Goal: Task Accomplishment & Management: Use online tool/utility

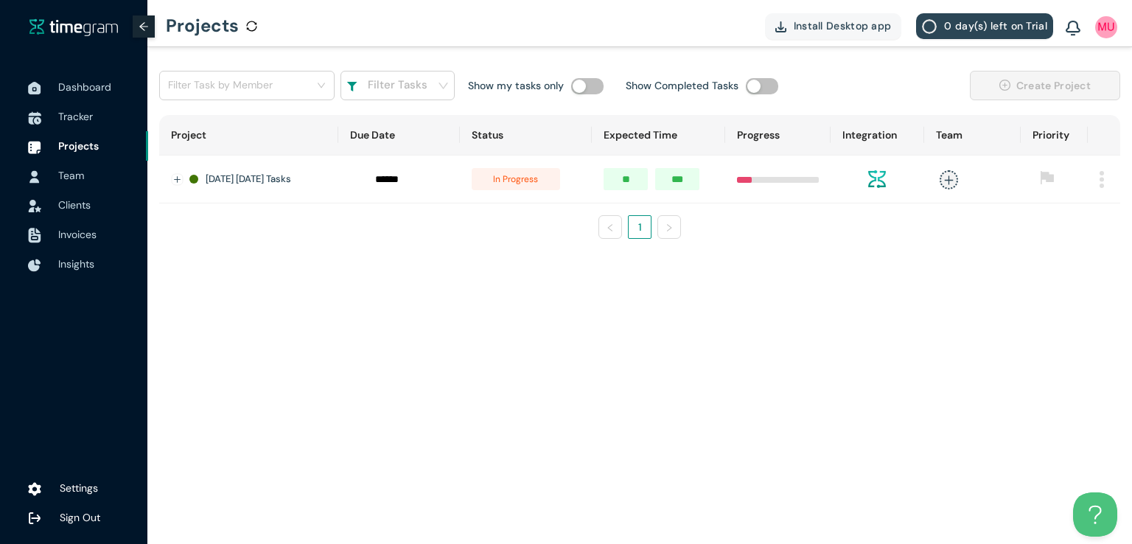
click at [696, 285] on main "Filter Task by Member Filter Tasks Show my tasks only Show Completed Tasks Crea…" at bounding box center [639, 295] width 985 height 497
click at [555, 363] on main "Filter Task by Member Filter Tasks Show my tasks only Show Completed Tasks Crea…" at bounding box center [639, 295] width 985 height 497
click at [85, 113] on span "Tracker" at bounding box center [75, 116] width 35 height 13
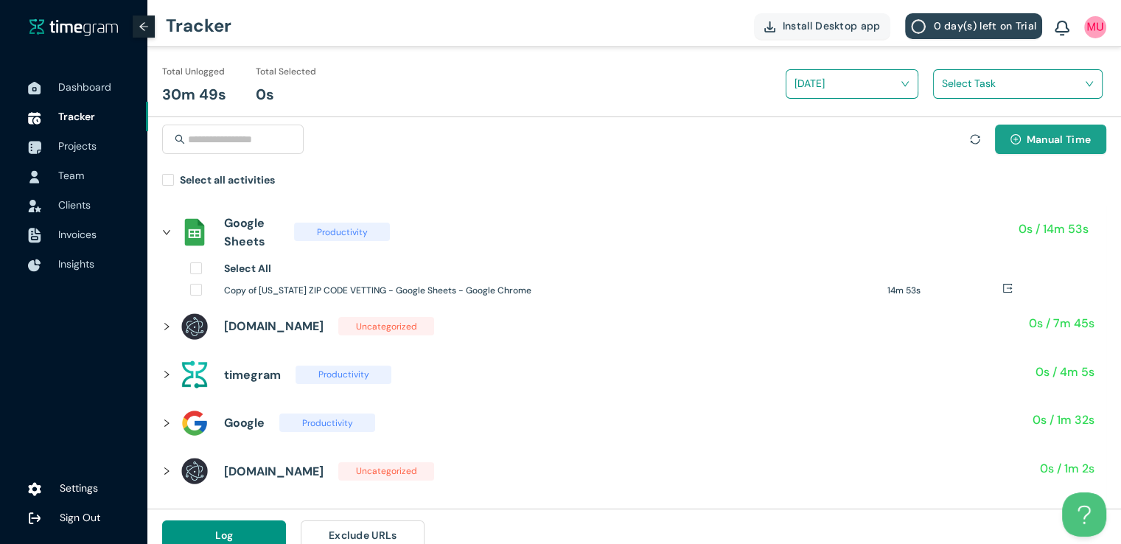
click at [1038, 138] on span "Manual Time" at bounding box center [1059, 139] width 64 height 16
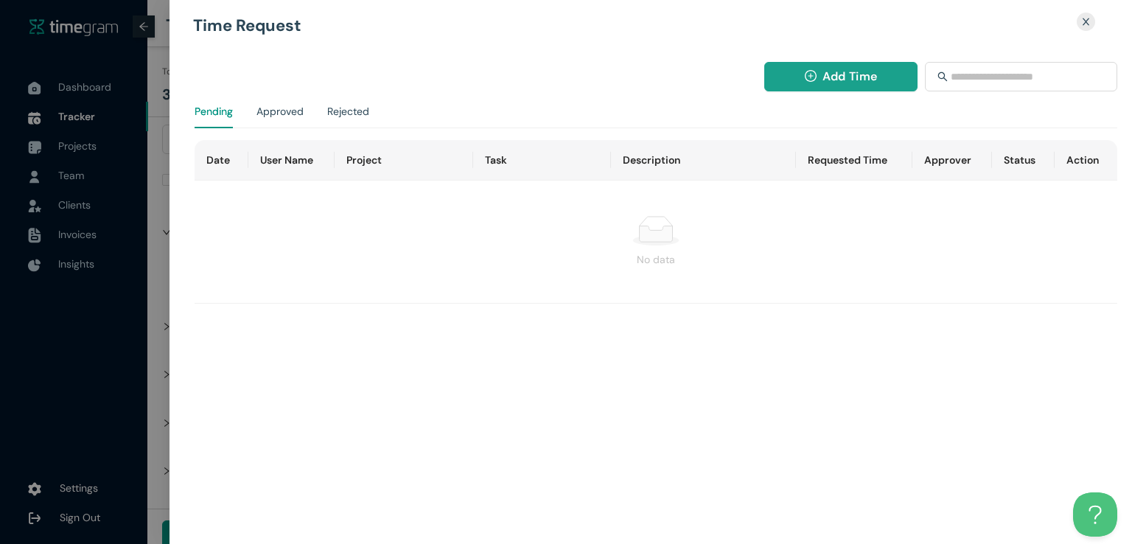
click at [823, 73] on span "Add Time" at bounding box center [850, 76] width 55 height 18
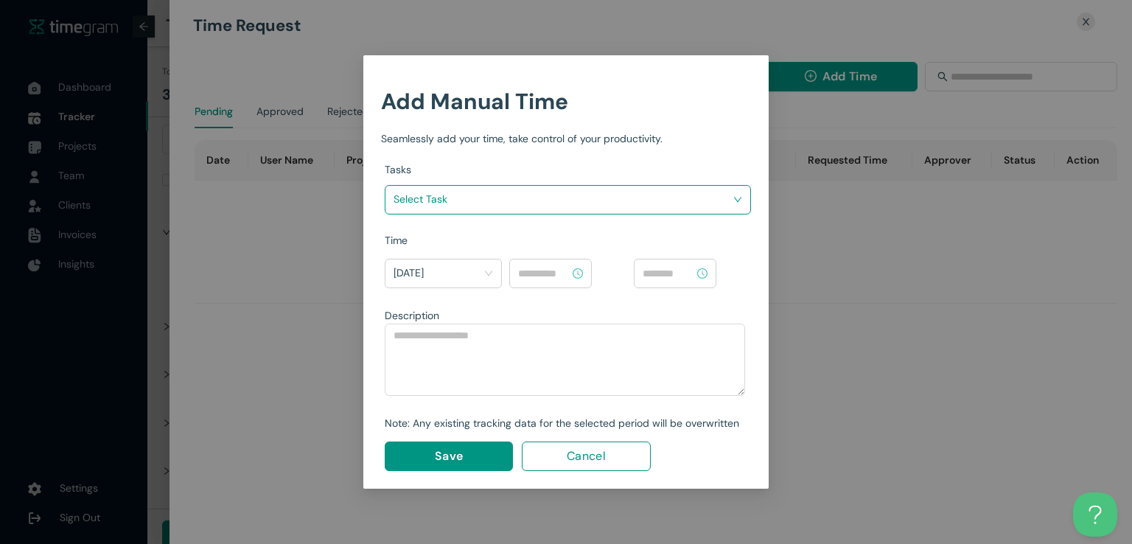
click at [639, 193] on input "search" at bounding box center [563, 199] width 338 height 22
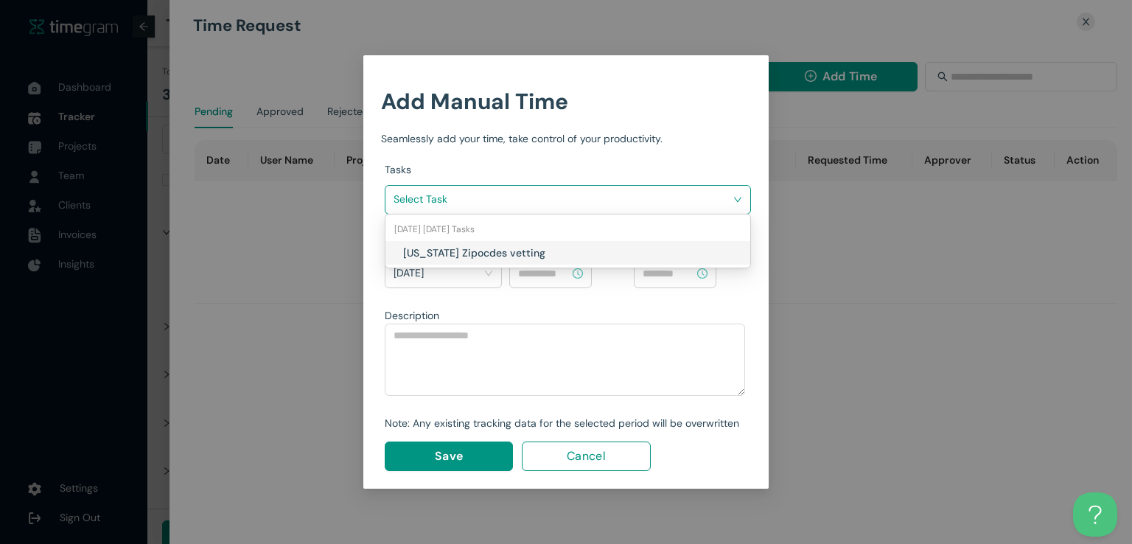
click at [576, 242] on div "[US_STATE] Zipocdes vetting" at bounding box center [567, 253] width 365 height 24
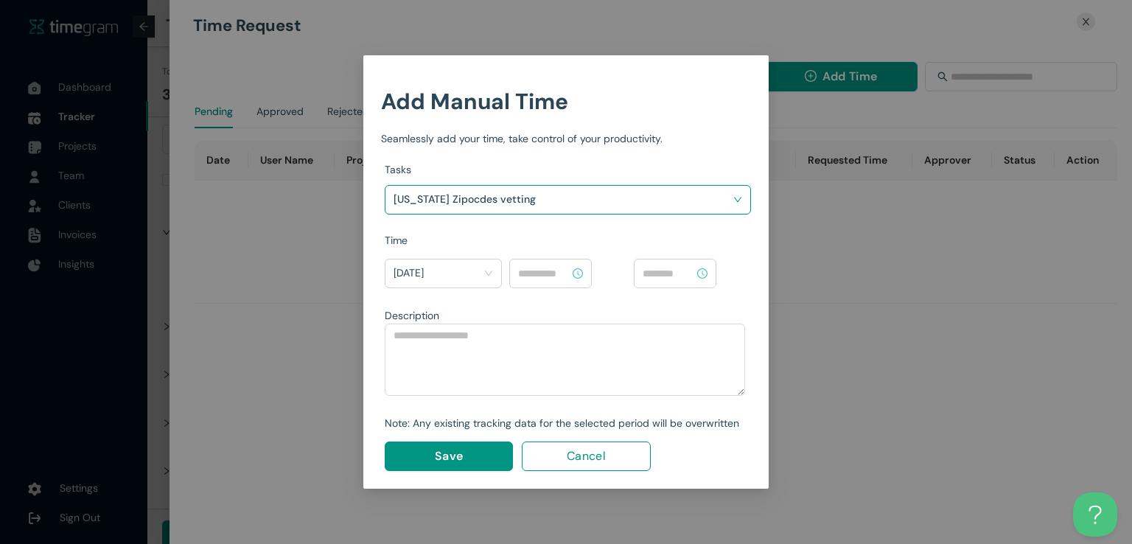
click at [563, 271] on input at bounding box center [544, 273] width 52 height 16
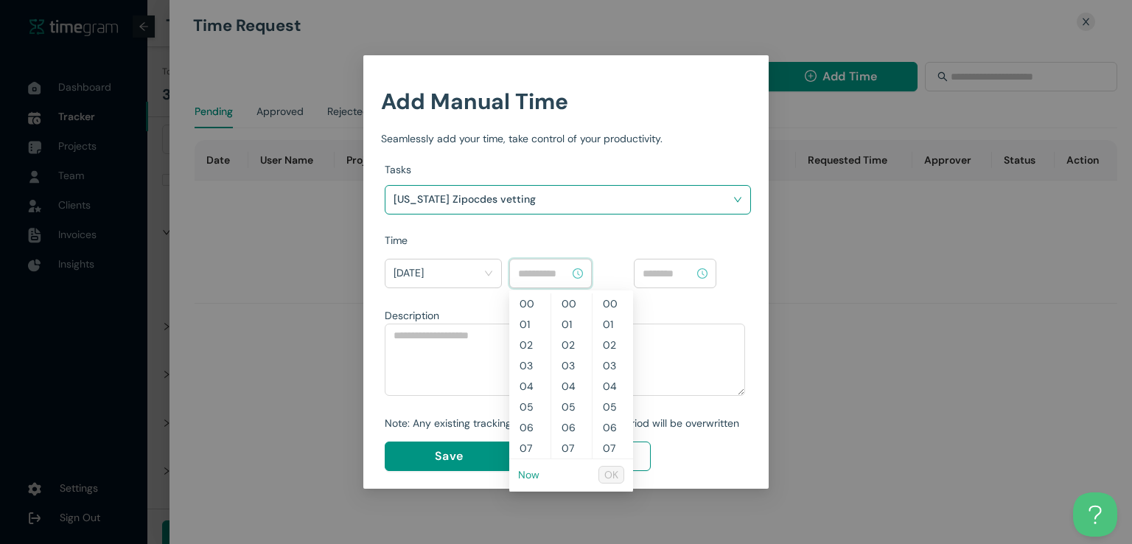
click at [525, 478] on link "Now" at bounding box center [528, 474] width 21 height 13
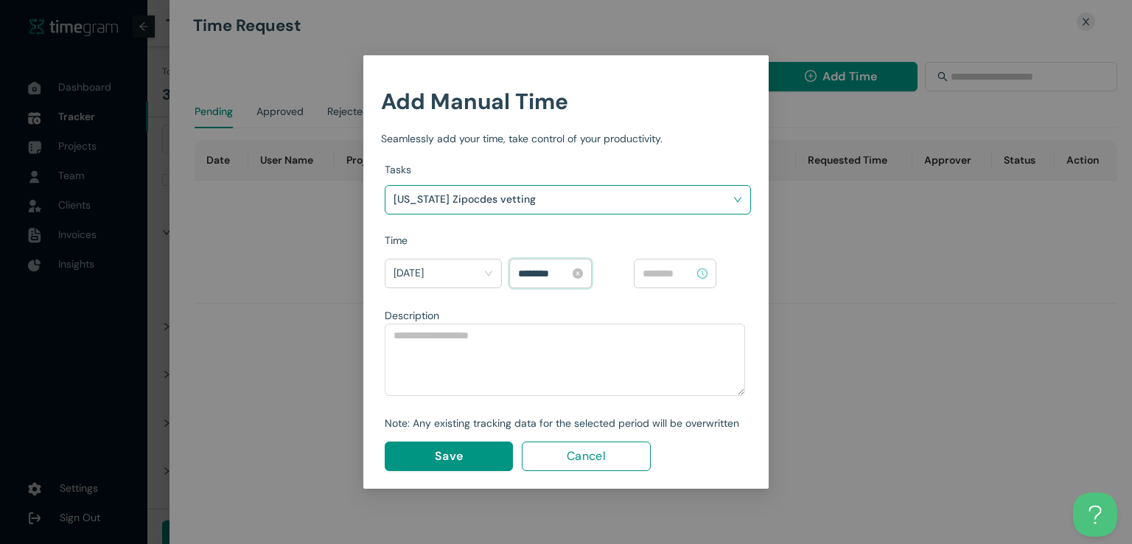
scroll to position [846, 0]
click at [526, 272] on input "********" at bounding box center [544, 273] width 52 height 16
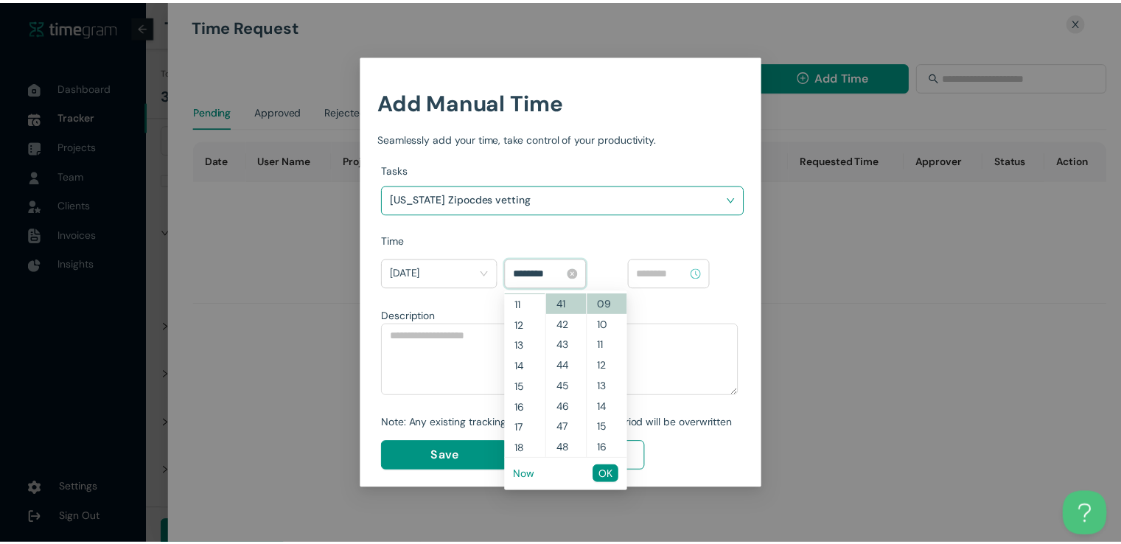
scroll to position [206, 0]
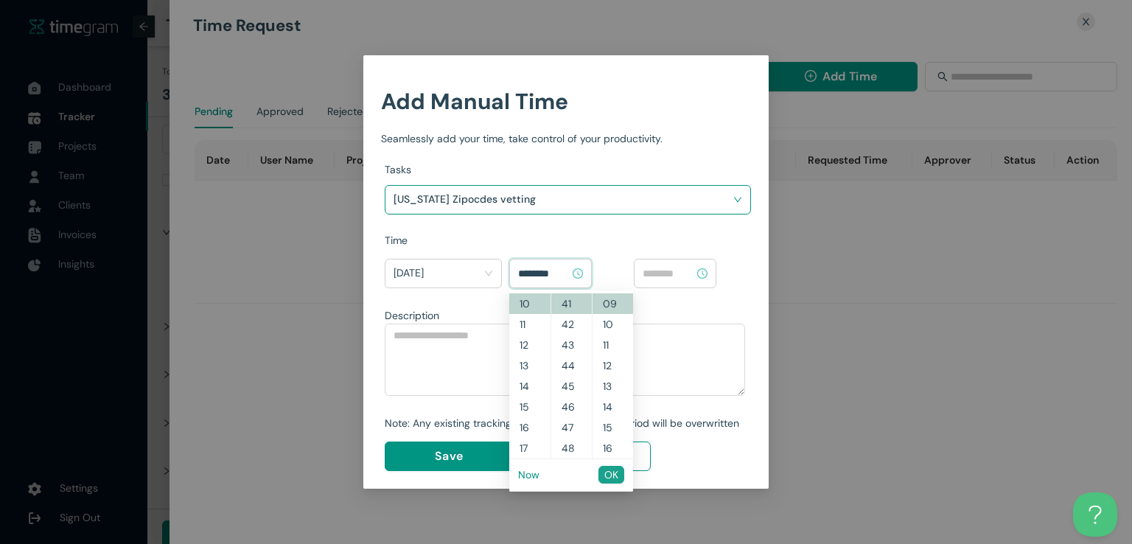
click at [615, 472] on span "OK" at bounding box center [611, 475] width 14 height 16
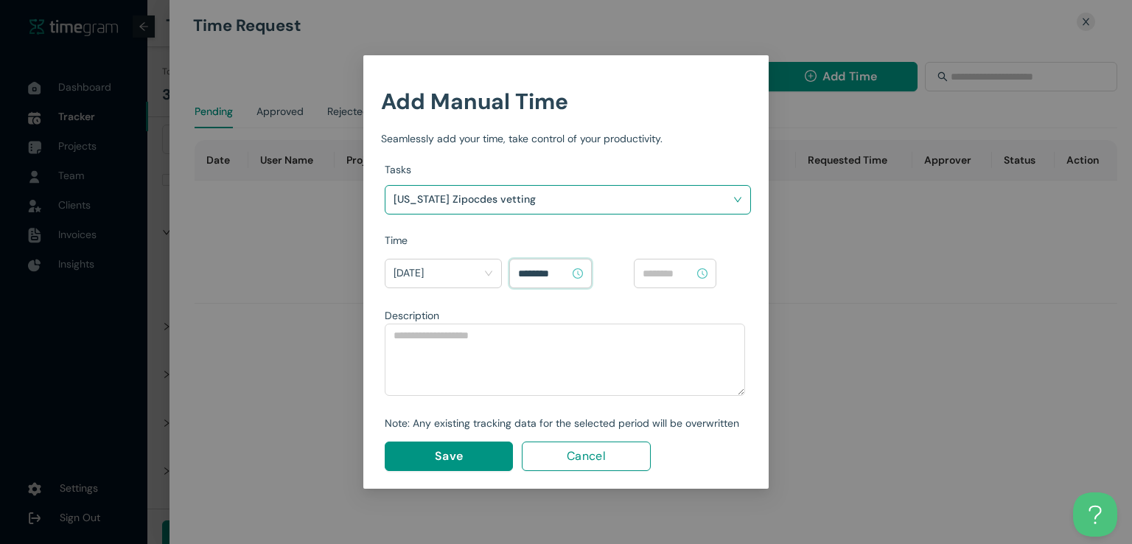
type input "********"
click at [670, 275] on input at bounding box center [669, 273] width 52 height 16
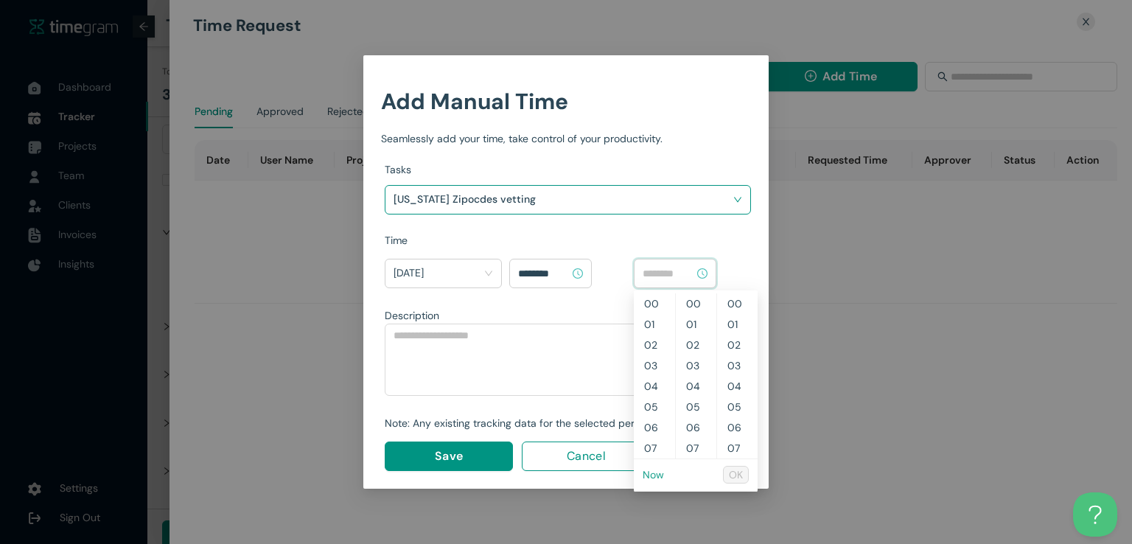
click at [652, 475] on link "Now" at bounding box center [653, 474] width 21 height 13
type input "********"
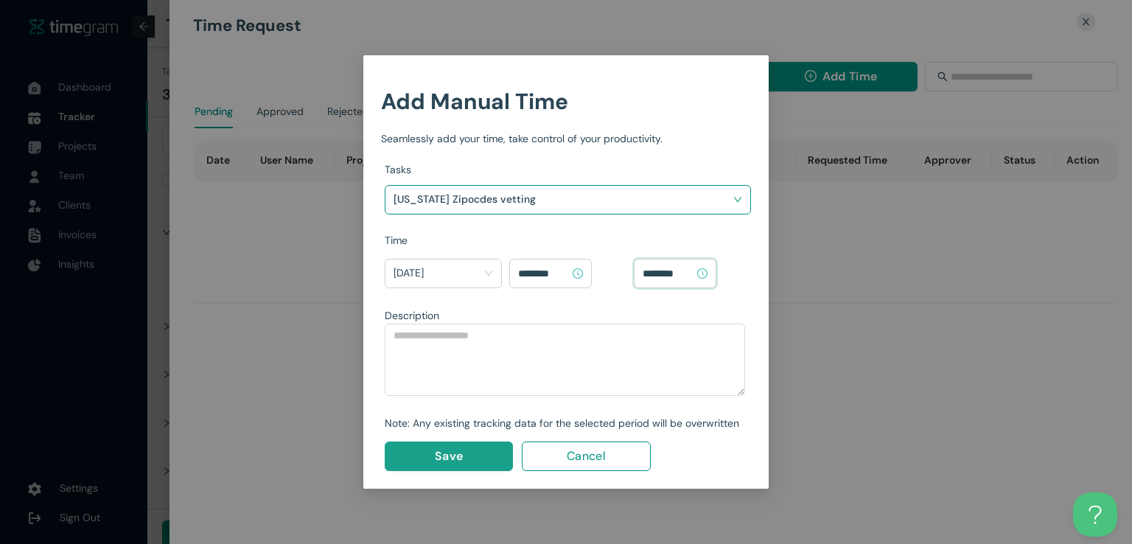
click at [463, 455] on button "Save" at bounding box center [449, 456] width 128 height 29
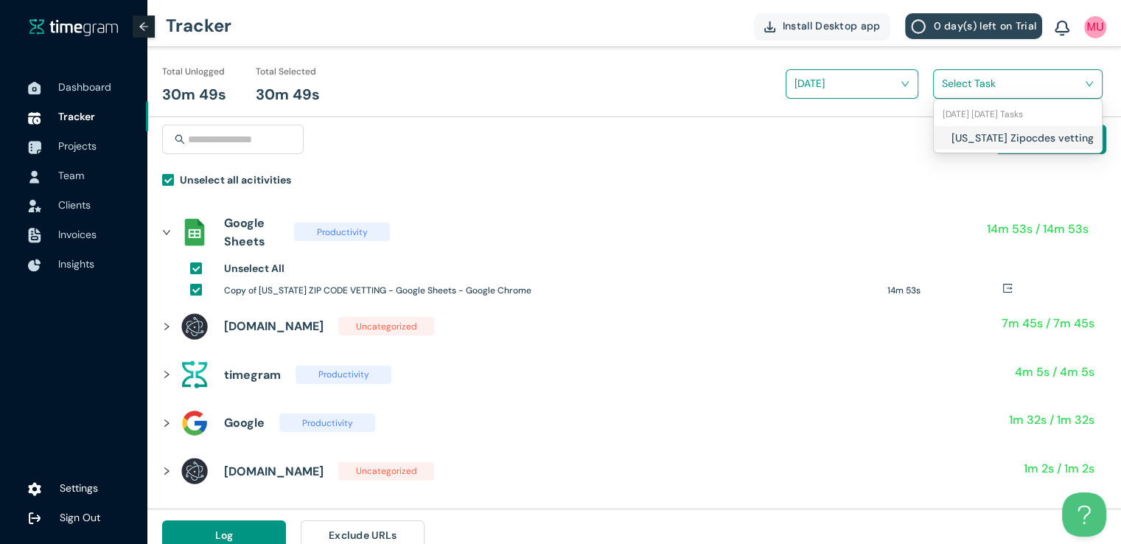
click at [954, 89] on input "search" at bounding box center [1013, 83] width 142 height 22
click at [939, 150] on body "Dashboard Tracker Projects Team Clients Invoices Insights Settings Sign Out Tra…" at bounding box center [560, 272] width 1121 height 544
click at [955, 92] on input "search" at bounding box center [1013, 83] width 142 height 22
click at [947, 137] on div "[US_STATE] Zipocdes vetting" at bounding box center [1018, 138] width 168 height 24
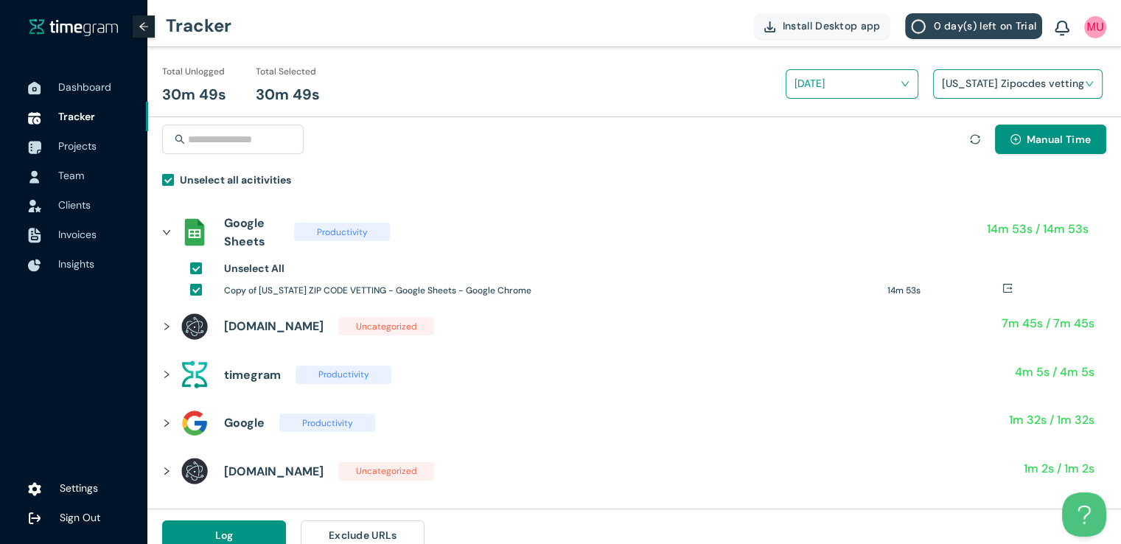
scroll to position [17, 0]
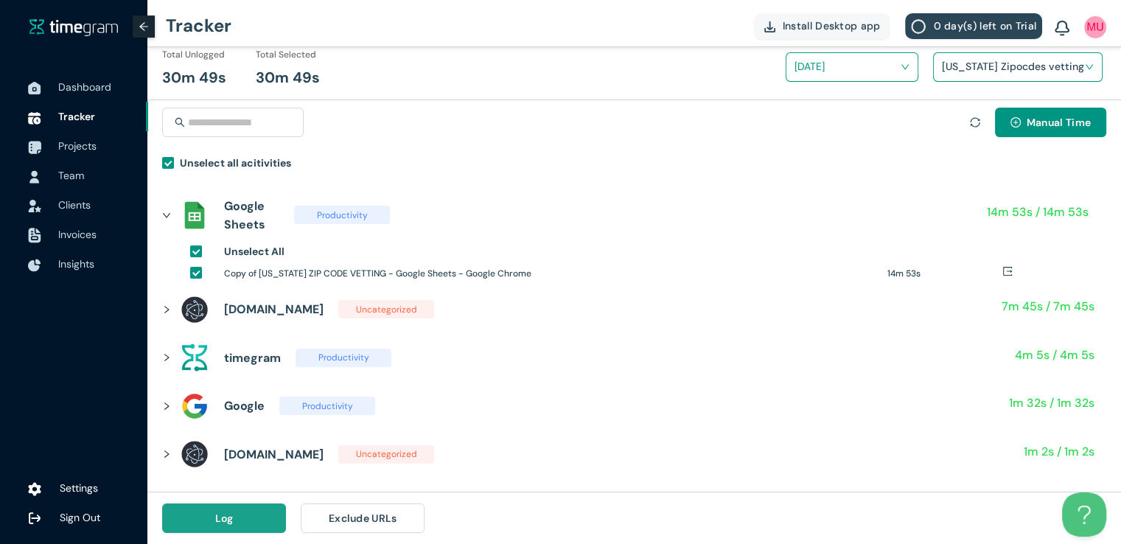
click at [242, 520] on button "Log" at bounding box center [224, 517] width 124 height 29
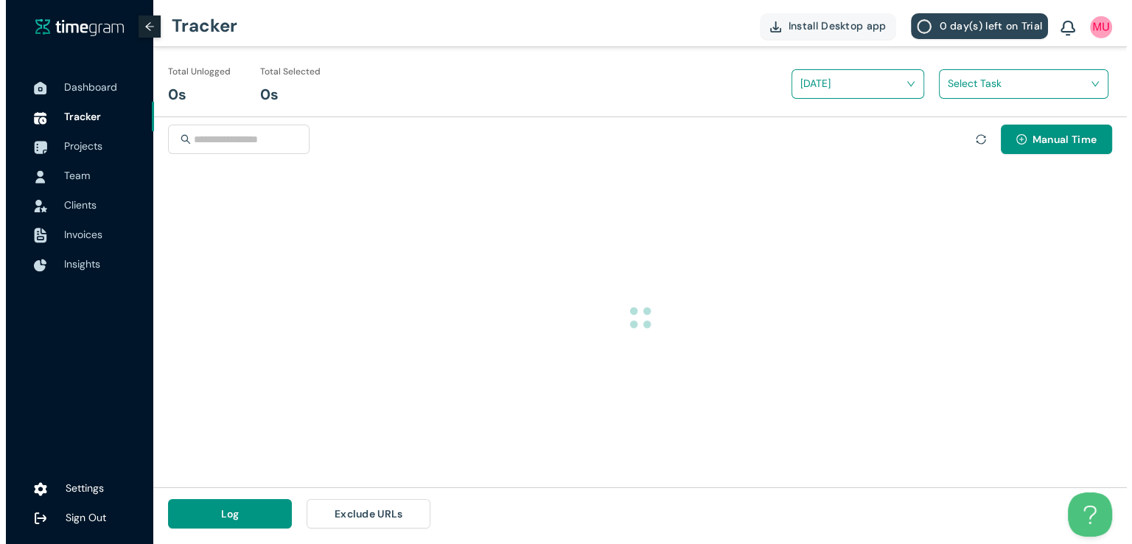
scroll to position [0, 0]
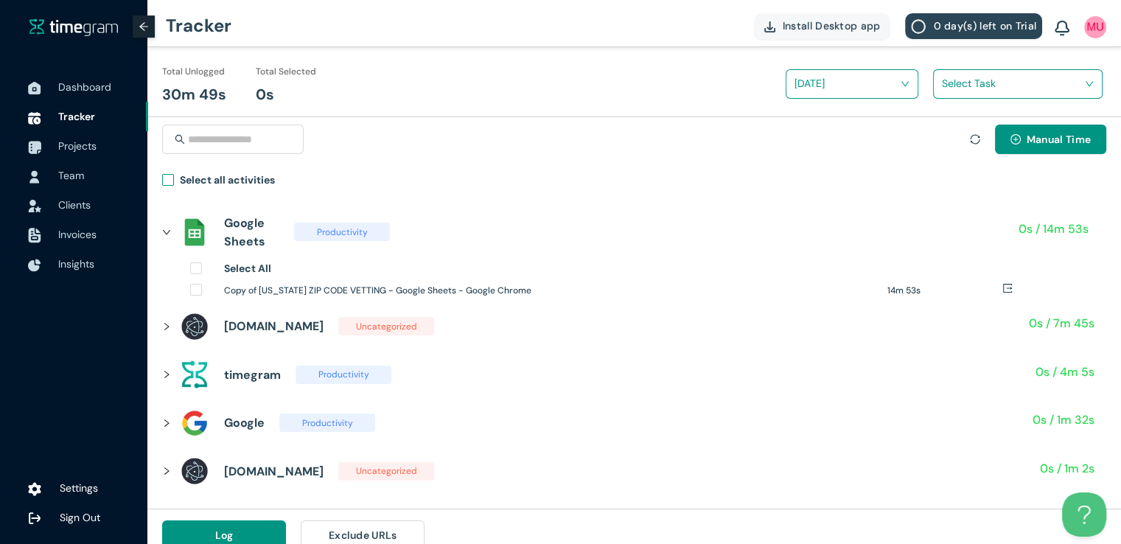
click at [177, 180] on span "Select all activities" at bounding box center [227, 182] width 107 height 21
click at [968, 87] on input "search" at bounding box center [1013, 83] width 142 height 22
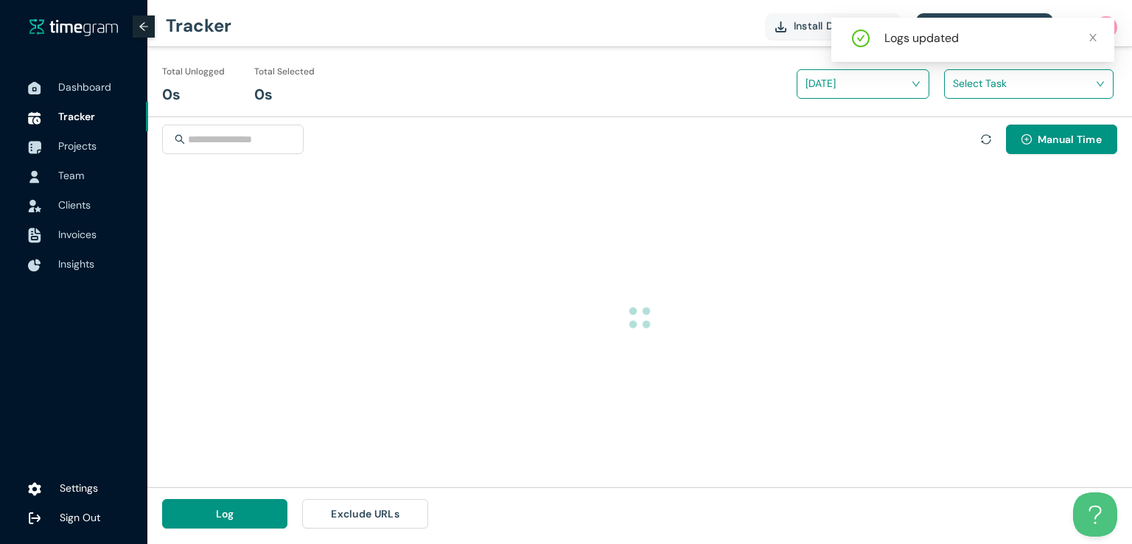
click at [940, 134] on div "Manual Time" at bounding box center [639, 148] width 955 height 47
click at [650, 169] on div "Manual Time" at bounding box center [639, 148] width 955 height 47
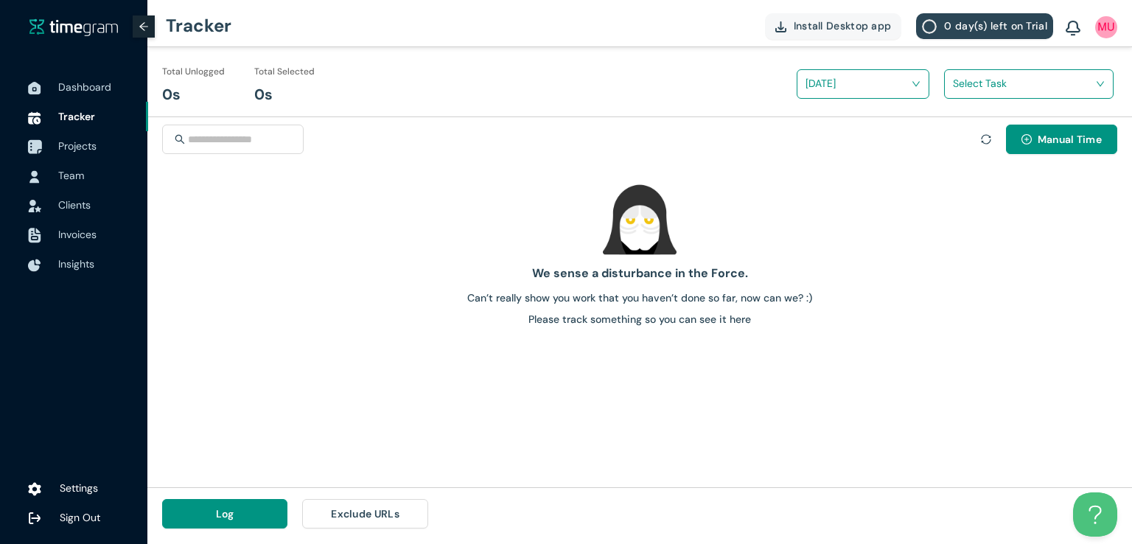
click at [79, 149] on span "Projects" at bounding box center [77, 145] width 38 height 13
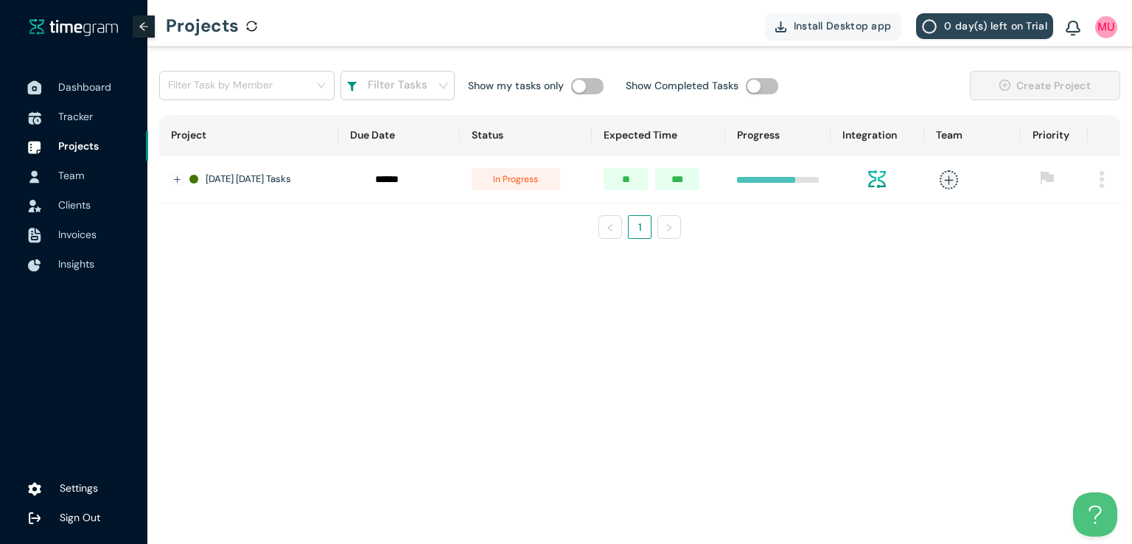
click at [77, 86] on span "Dashboard" at bounding box center [84, 86] width 53 height 13
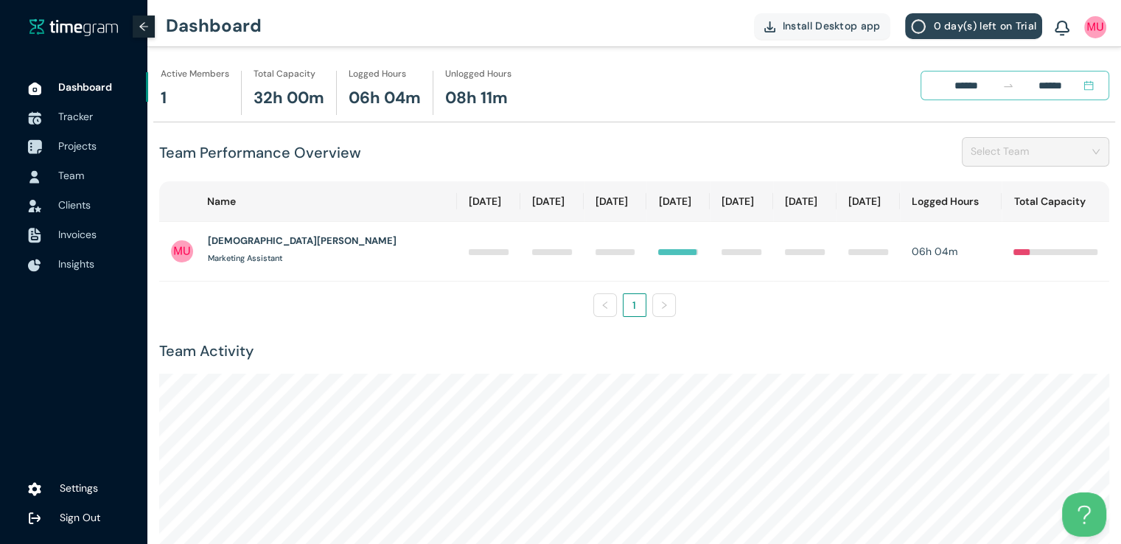
click at [63, 142] on span "Projects" at bounding box center [77, 145] width 38 height 13
